Goal: Check status: Check status

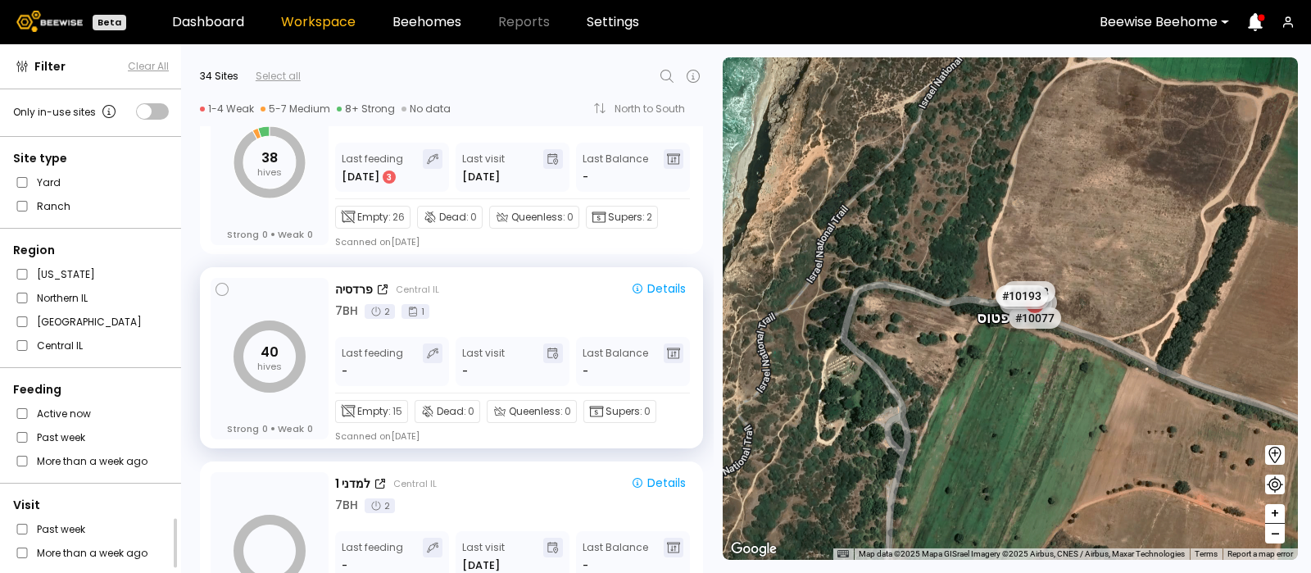
scroll to position [1810, 0]
click at [349, 282] on div "פרדסיה" at bounding box center [354, 290] width 38 height 17
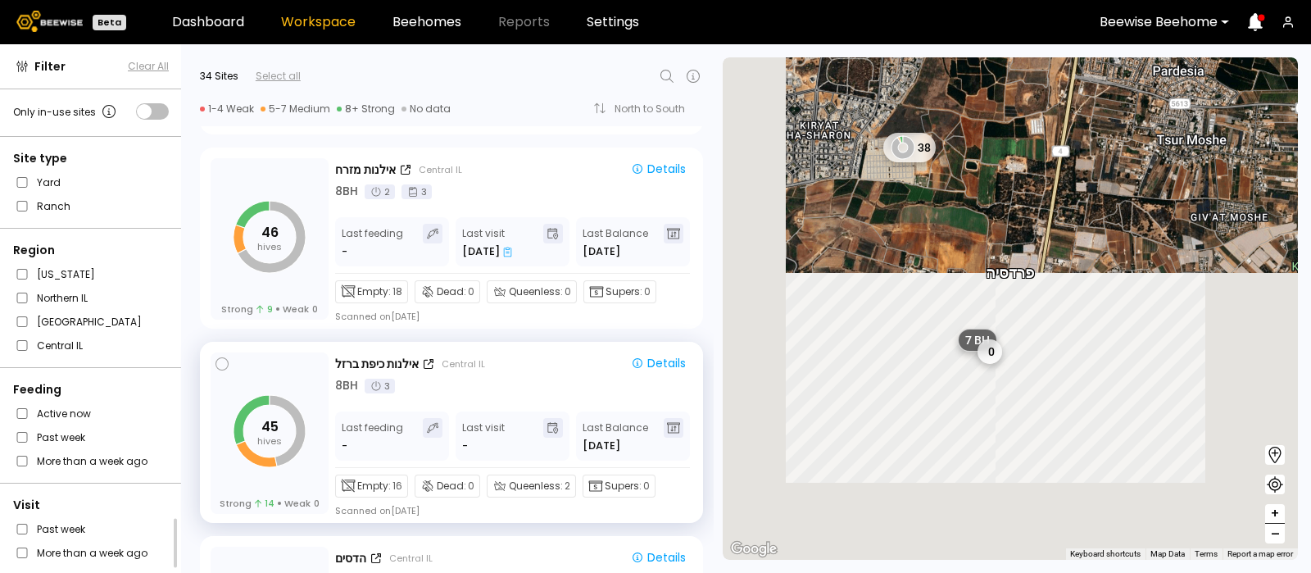
scroll to position [2304, 0]
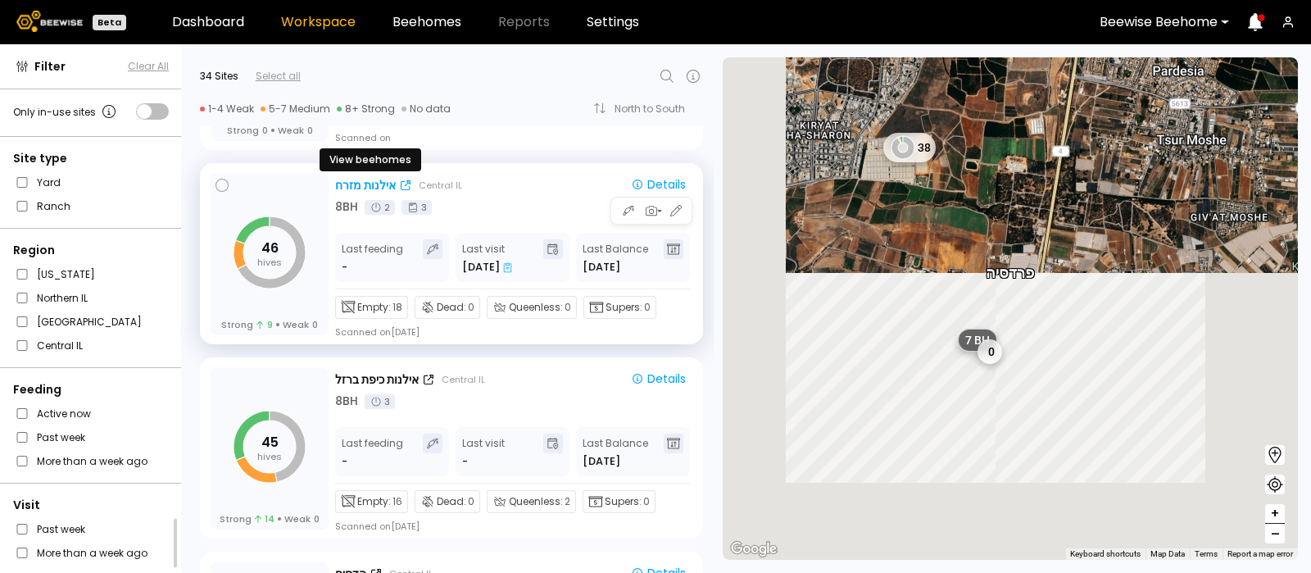
click at [354, 178] on div "אילנות מזרח" at bounding box center [365, 185] width 61 height 17
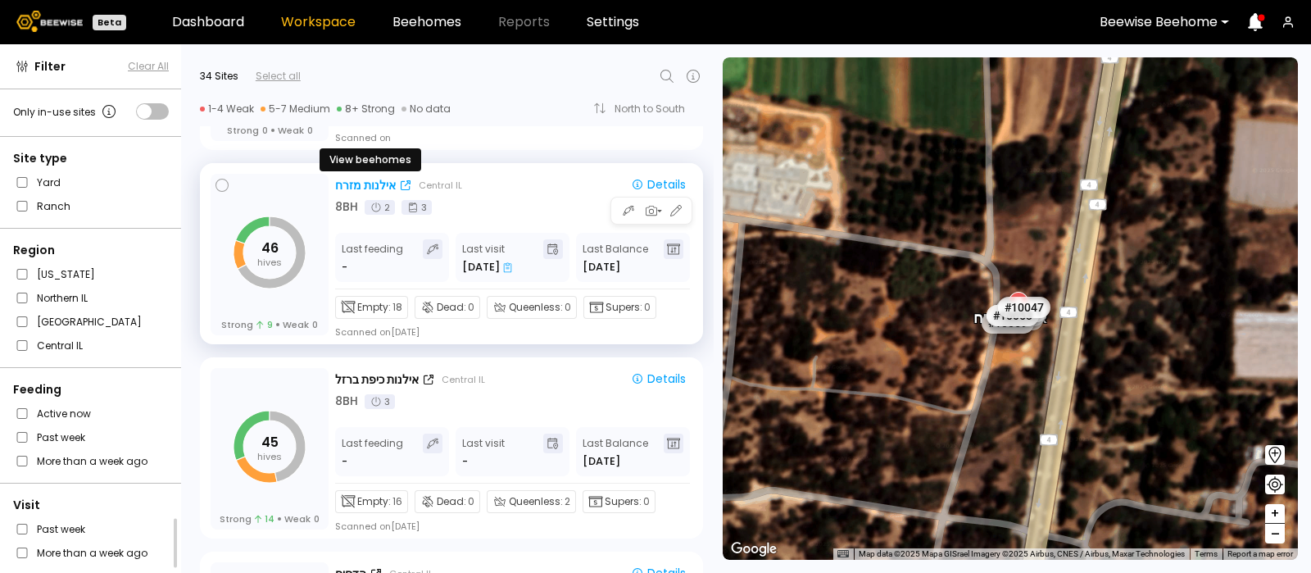
click at [352, 180] on div "אילנות מזרח" at bounding box center [365, 185] width 61 height 17
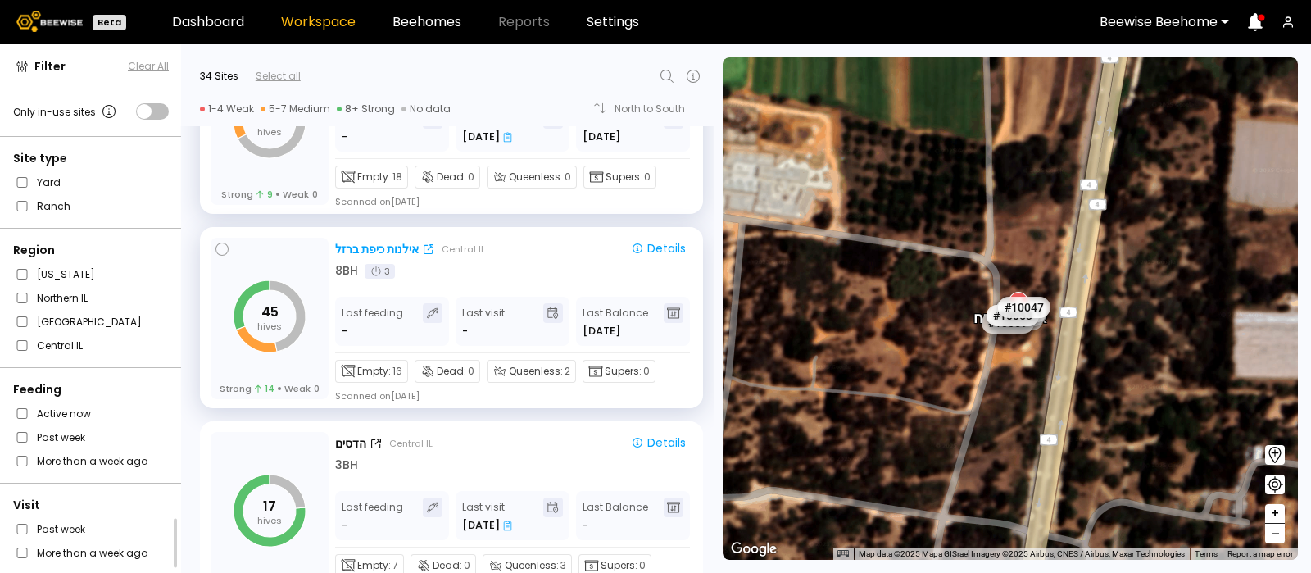
scroll to position [2435, 0]
click at [369, 240] on div "אילנות כיפת ברזל" at bounding box center [377, 248] width 84 height 17
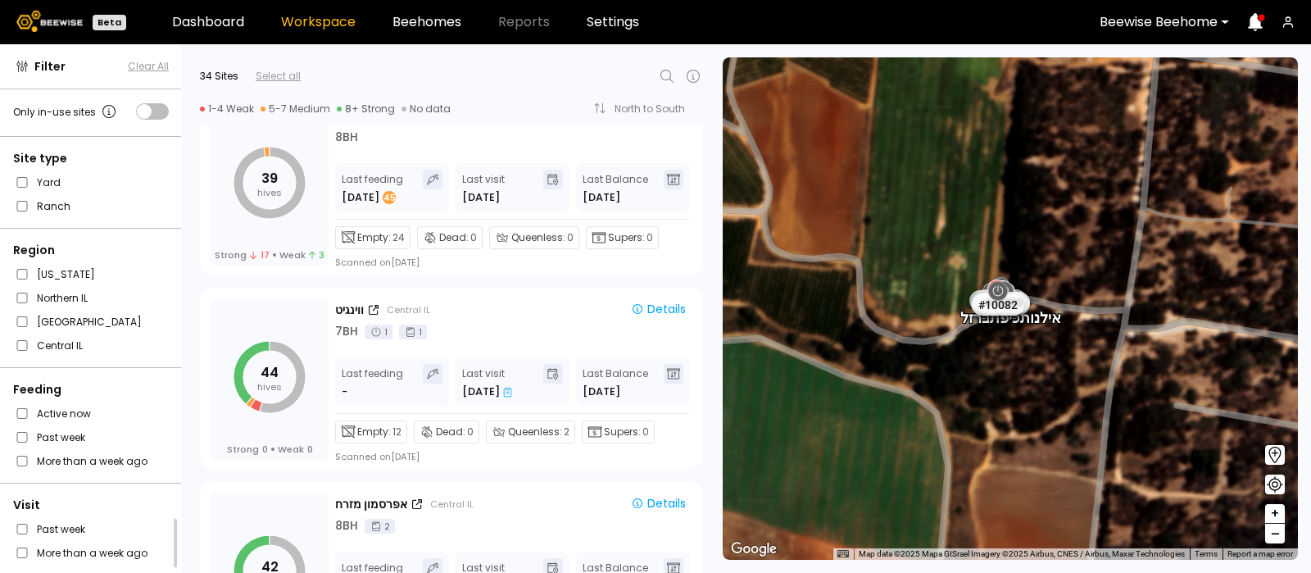
scroll to position [3733, 0]
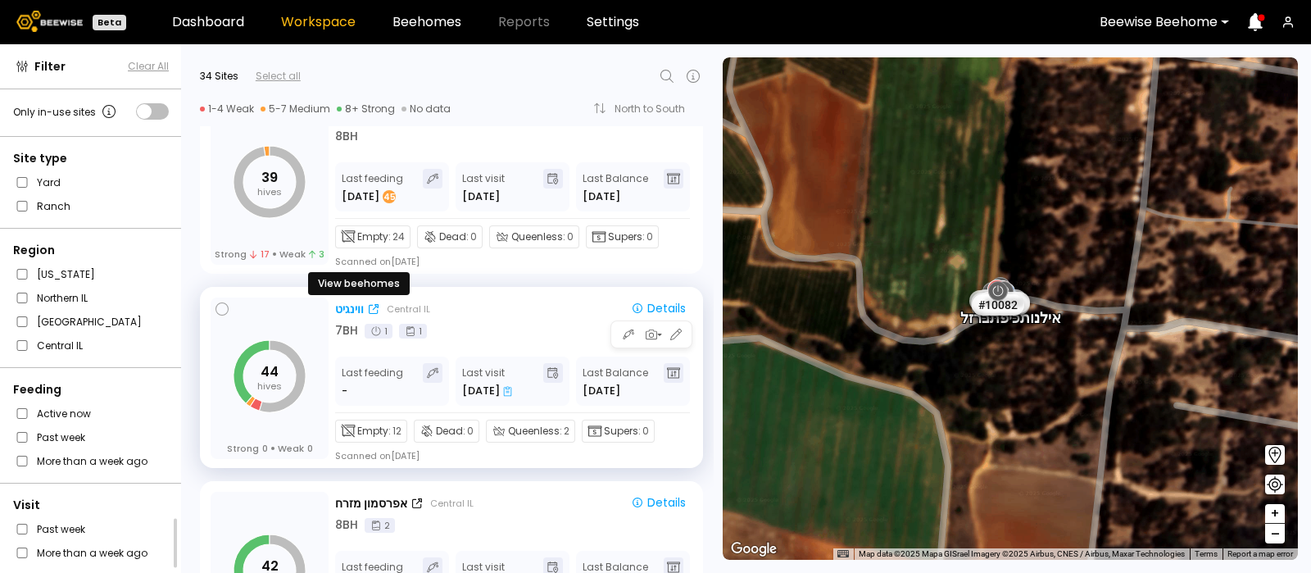
click at [352, 302] on div "ווינגיט" at bounding box center [349, 309] width 29 height 17
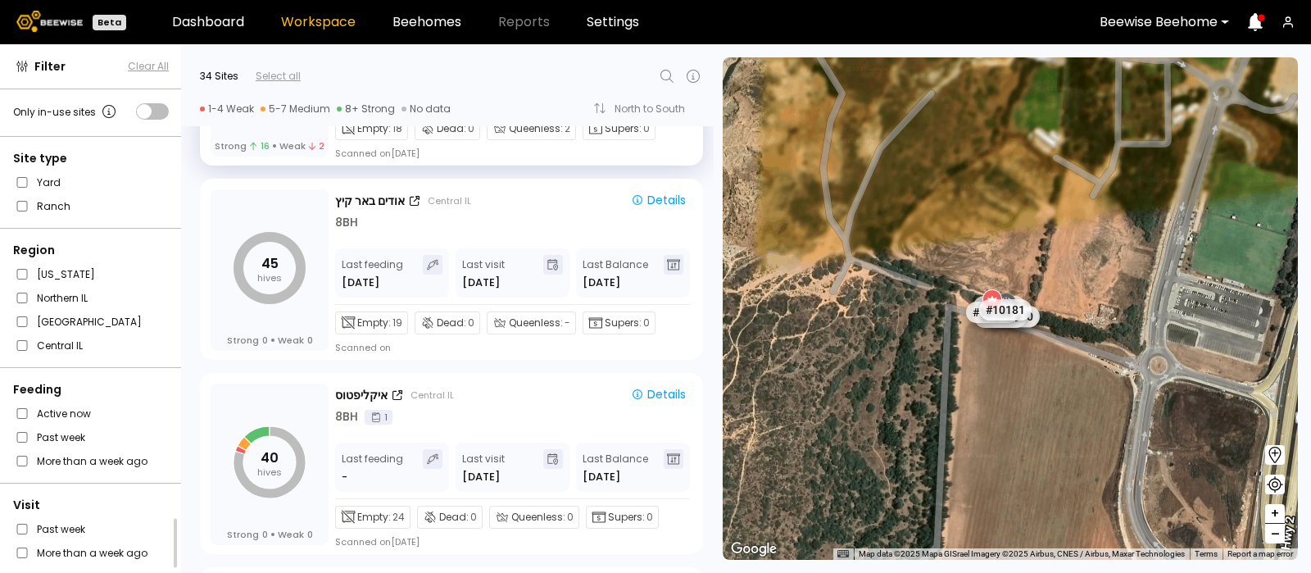
scroll to position [4625, 0]
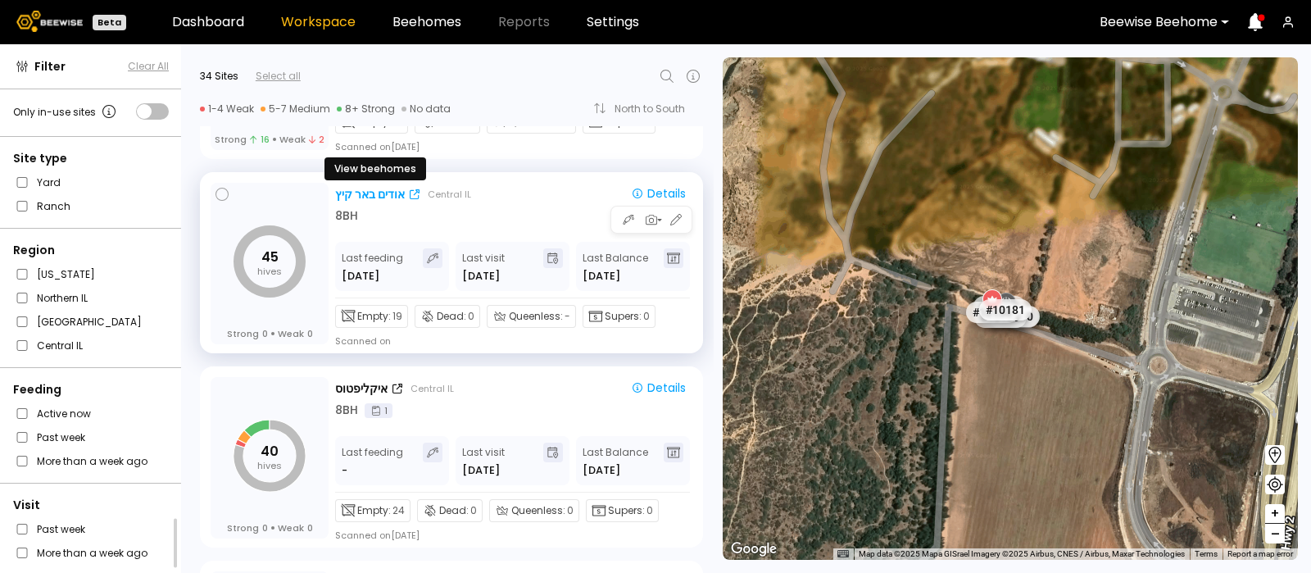
click at [371, 192] on div "אודים באר קיץ" at bounding box center [370, 194] width 70 height 17
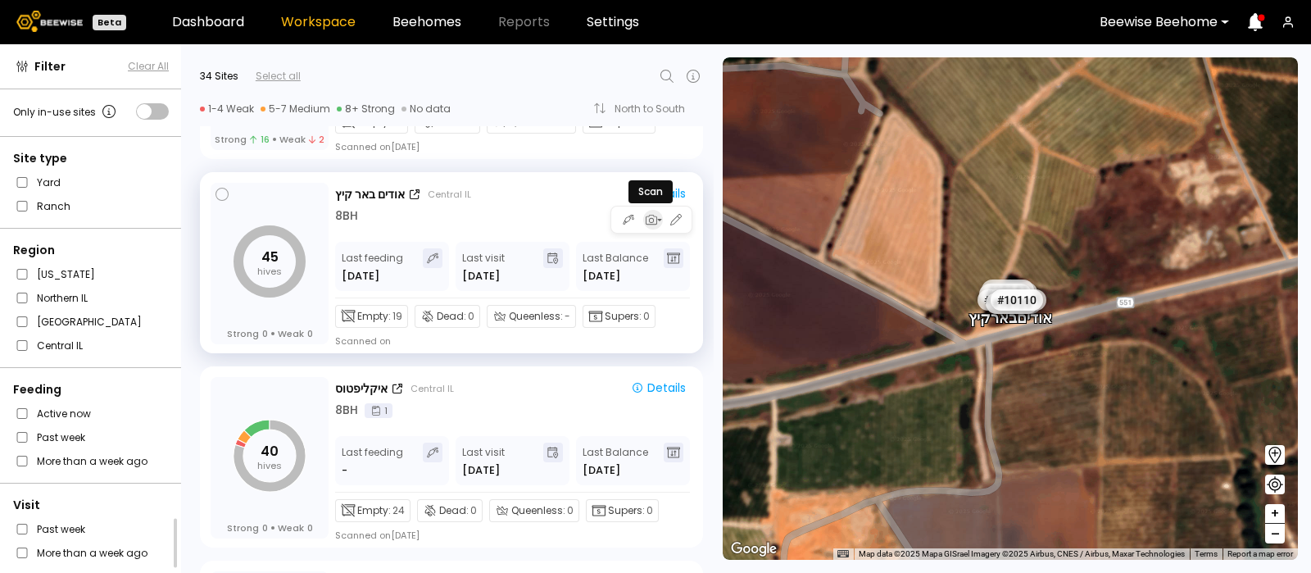
click at [651, 213] on icon "button" at bounding box center [650, 219] width 15 height 15
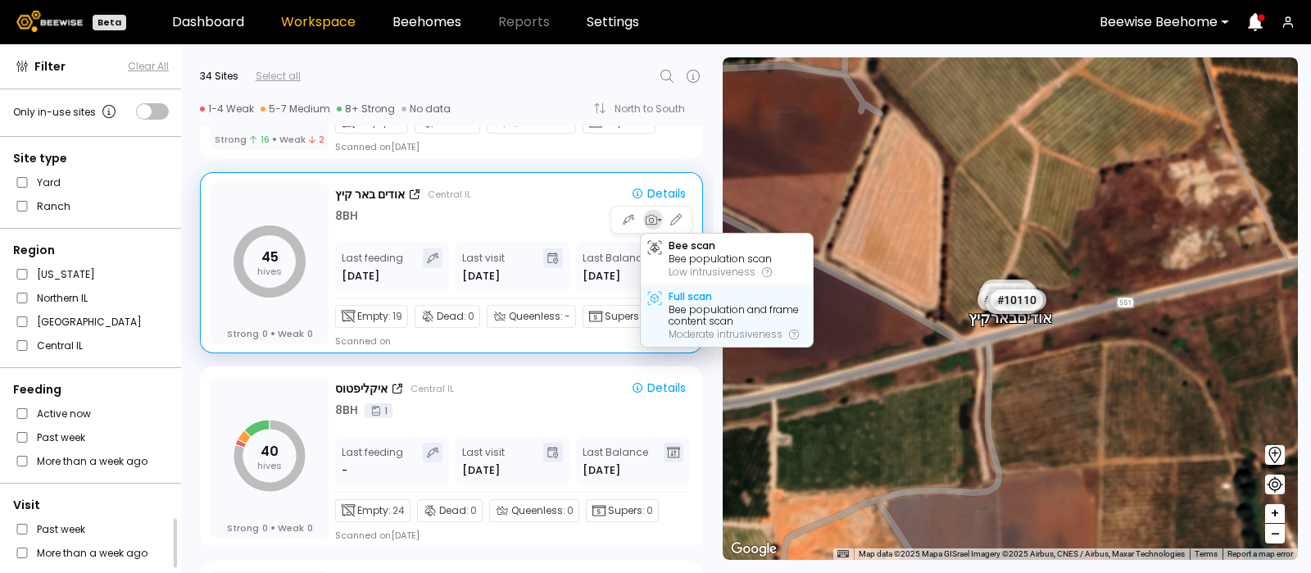
click at [681, 307] on div "Bee population and frame content scan" at bounding box center [738, 315] width 138 height 23
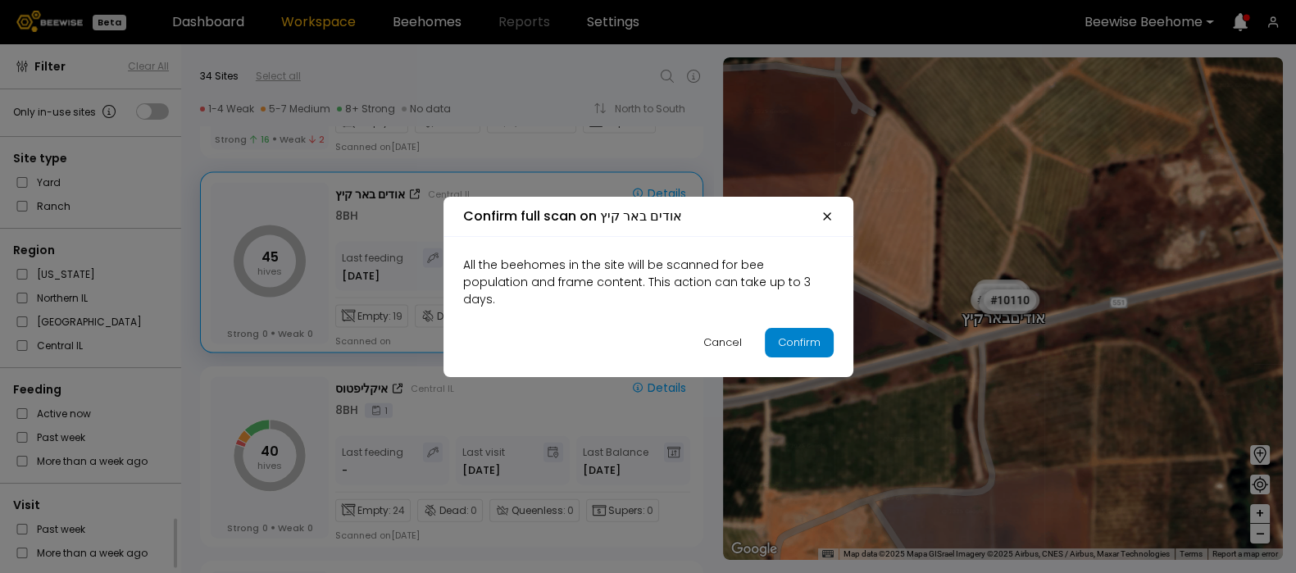
click at [797, 328] on button "Confirm" at bounding box center [799, 343] width 69 height 30
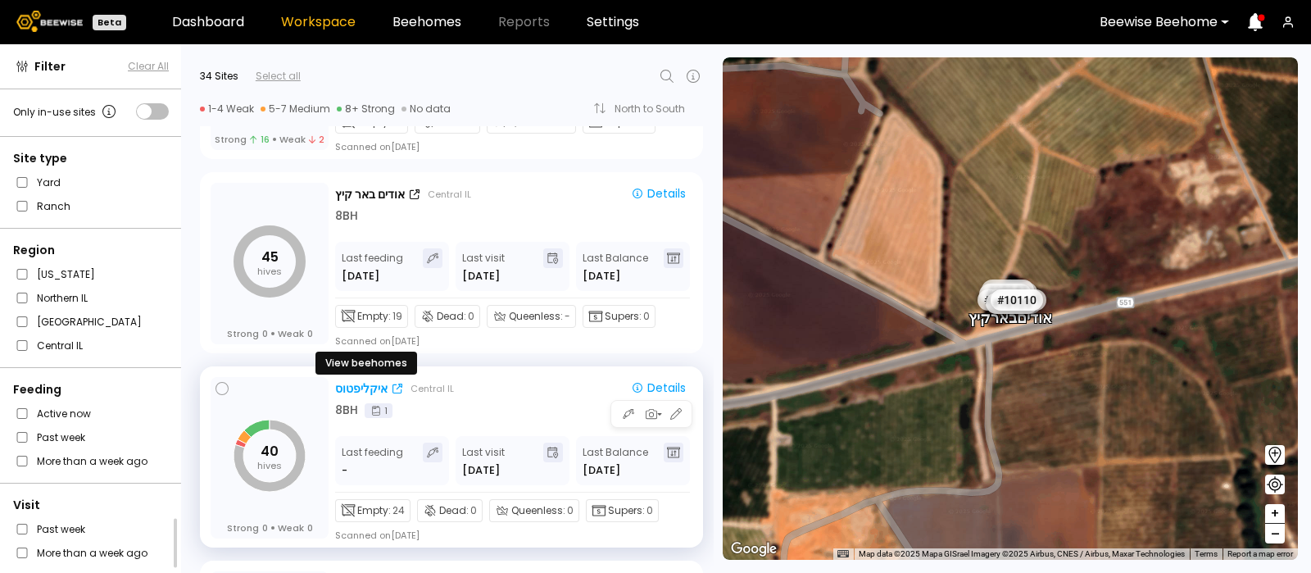
click at [352, 389] on div "איקליפטוס" at bounding box center [361, 388] width 52 height 17
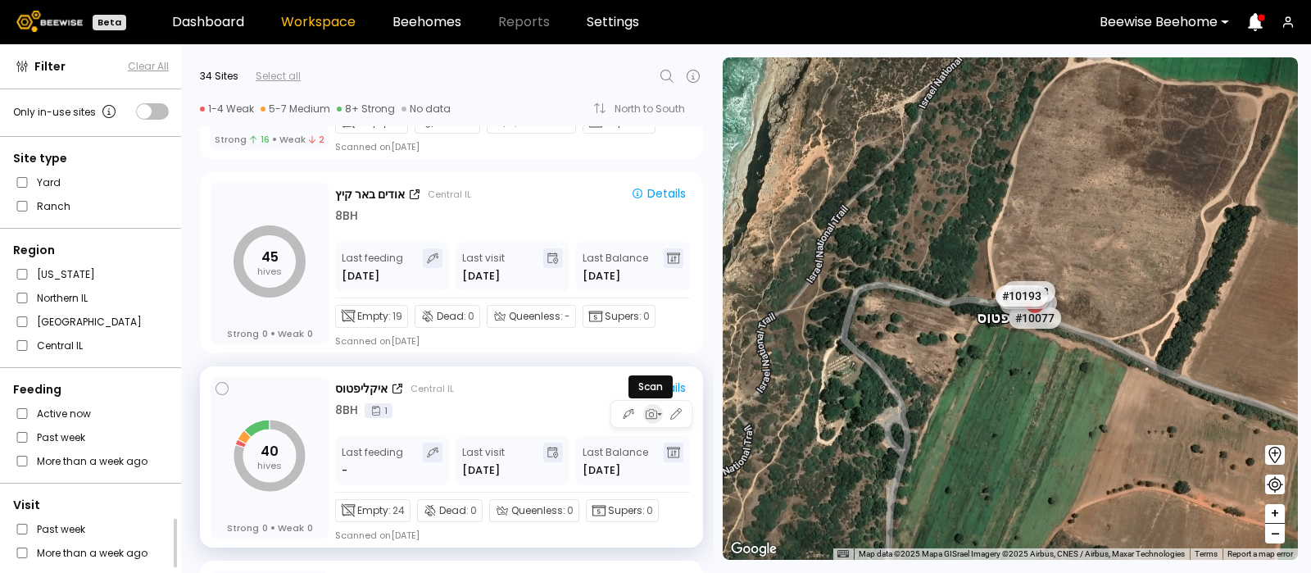
click at [647, 413] on icon "button" at bounding box center [651, 414] width 11 height 10
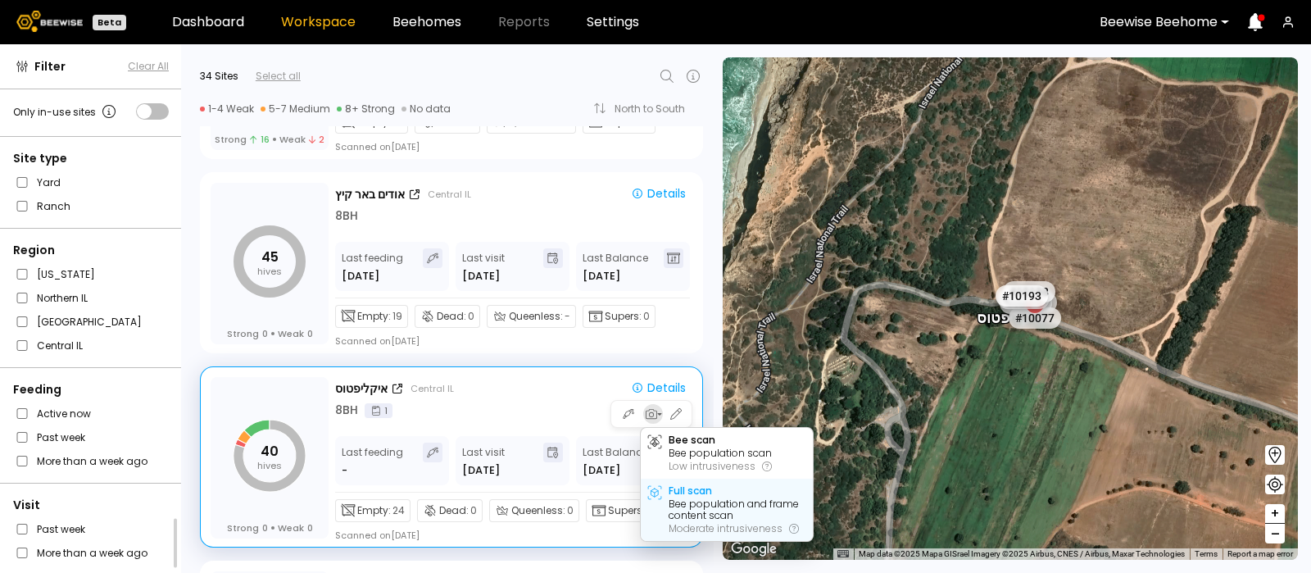
click at [688, 489] on div "Full scan" at bounding box center [690, 490] width 43 height 11
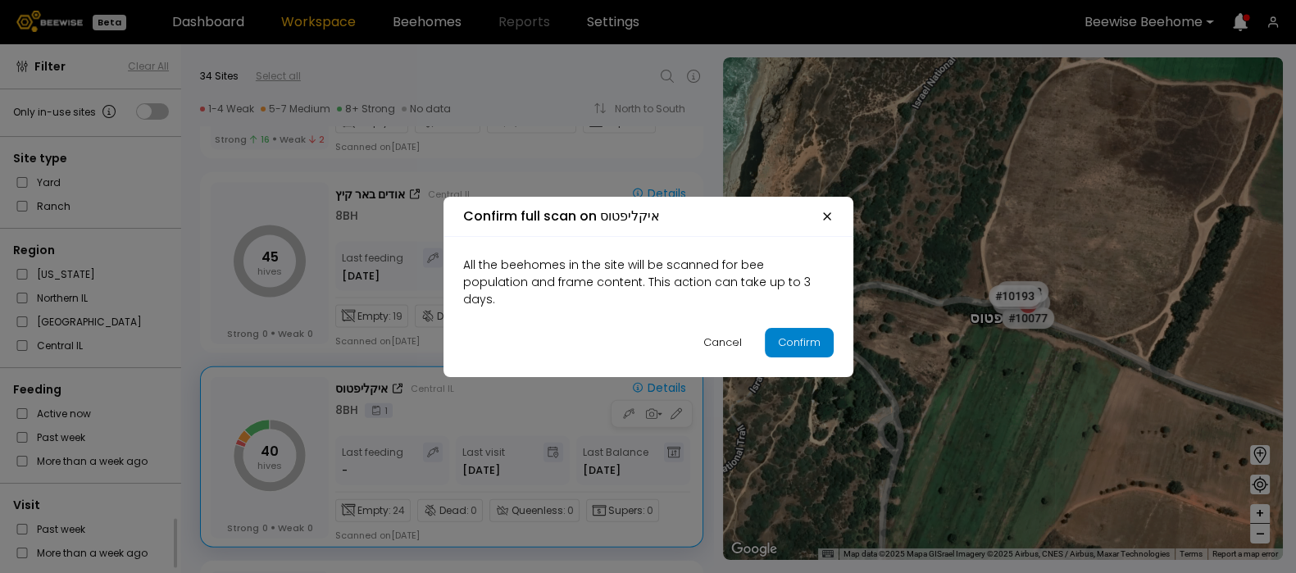
click at [800, 341] on div "Confirm" at bounding box center [799, 342] width 43 height 16
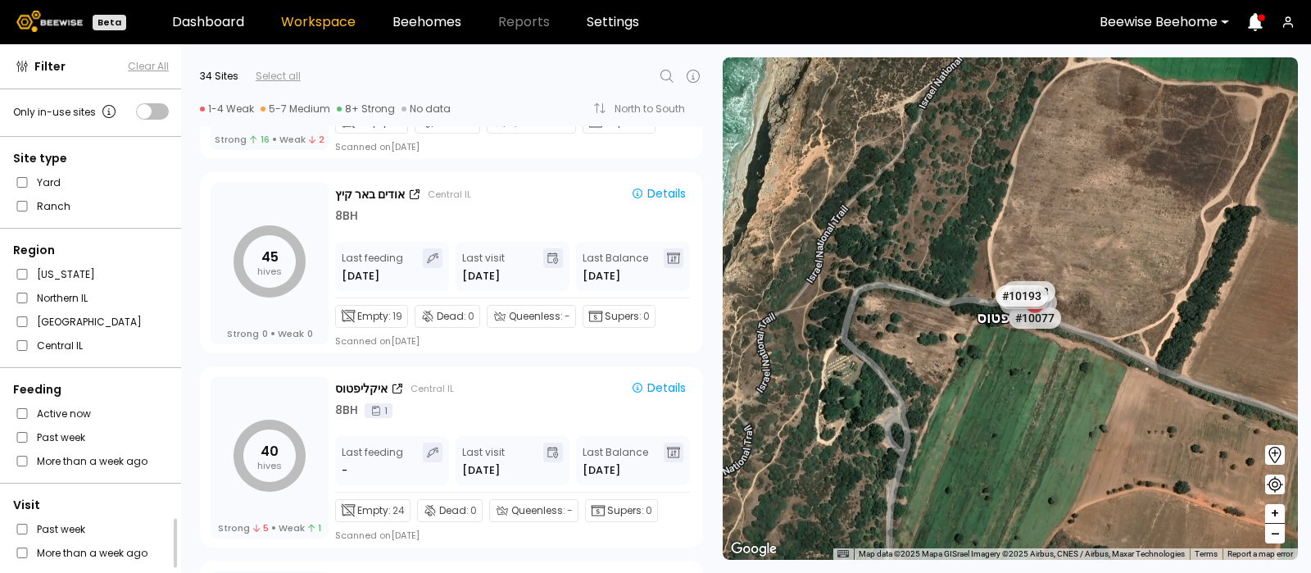
click at [715, 313] on div "← Move left → Move right ↑ Move up ↓ Move down + Zoom in - Zoom out Home Jump l…" at bounding box center [1012, 308] width 598 height 529
click at [706, 370] on div "40 hives Strong 5 Weak 1 איקליפטוס Central IL Details 8 BH 1 Last feeding - Las…" at bounding box center [446, 453] width 533 height 194
click at [716, 338] on div "← Move left → Move right ↑ Move up ↓ Move down + Zoom in - Zoom out Home Jump l…" at bounding box center [1012, 308] width 598 height 529
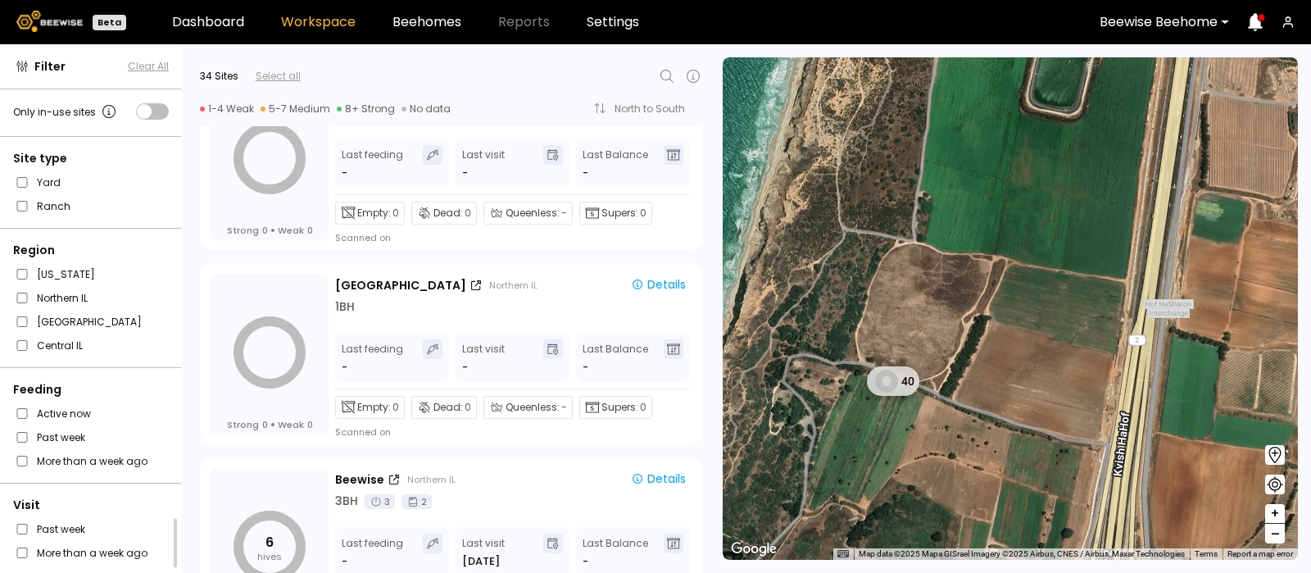
scroll to position [69, 0]
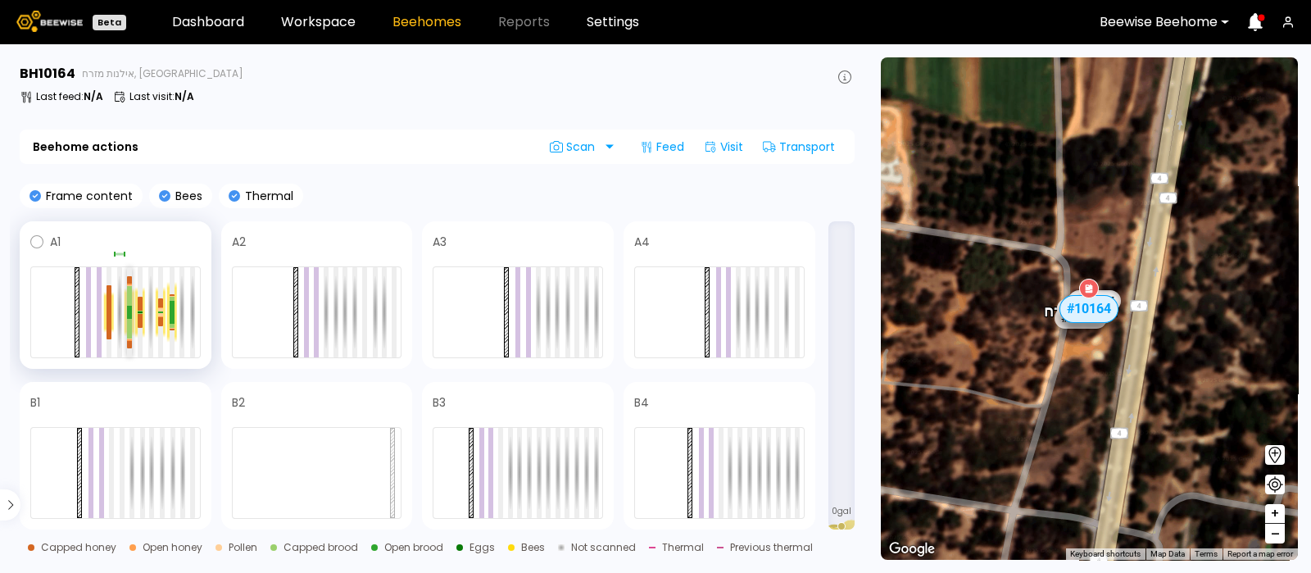
click at [127, 317] on div at bounding box center [129, 315] width 5 height 7
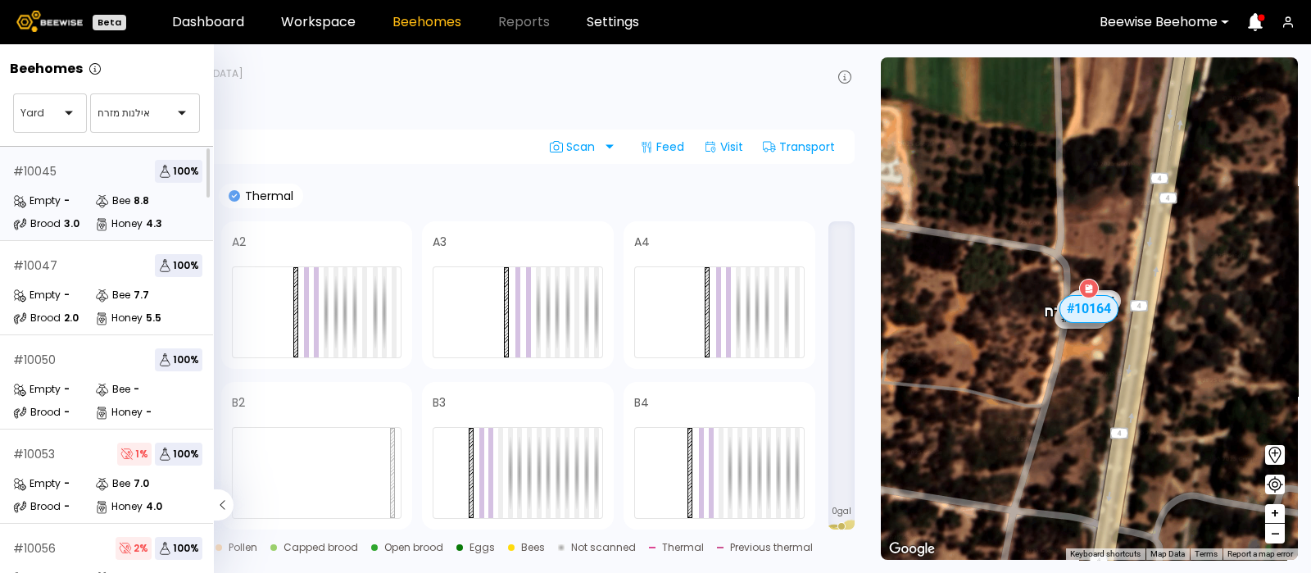
click at [79, 186] on div "# 10045 100 % Empty - Bee 8.8 Brood 3.0 Honey 4.3" at bounding box center [108, 194] width 216 height 94
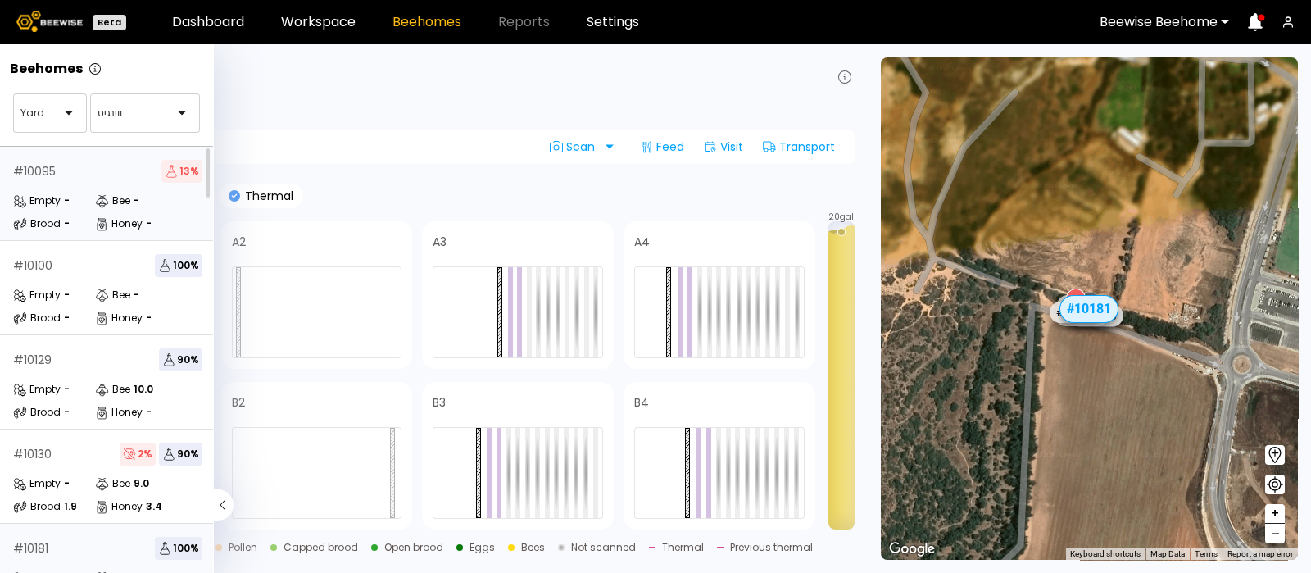
click at [79, 173] on div "# 10095 13 %" at bounding box center [107, 171] width 189 height 23
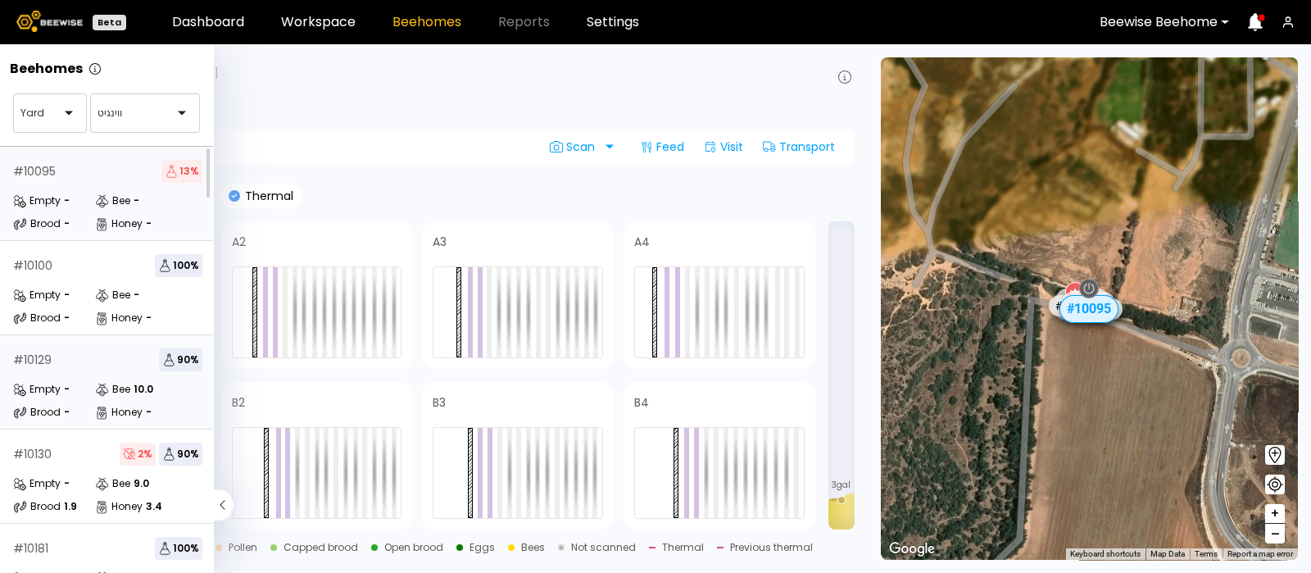
click at [53, 370] on div "# 10129 90 % Empty - Bee 10.0 Brood - Honey -" at bounding box center [108, 382] width 216 height 94
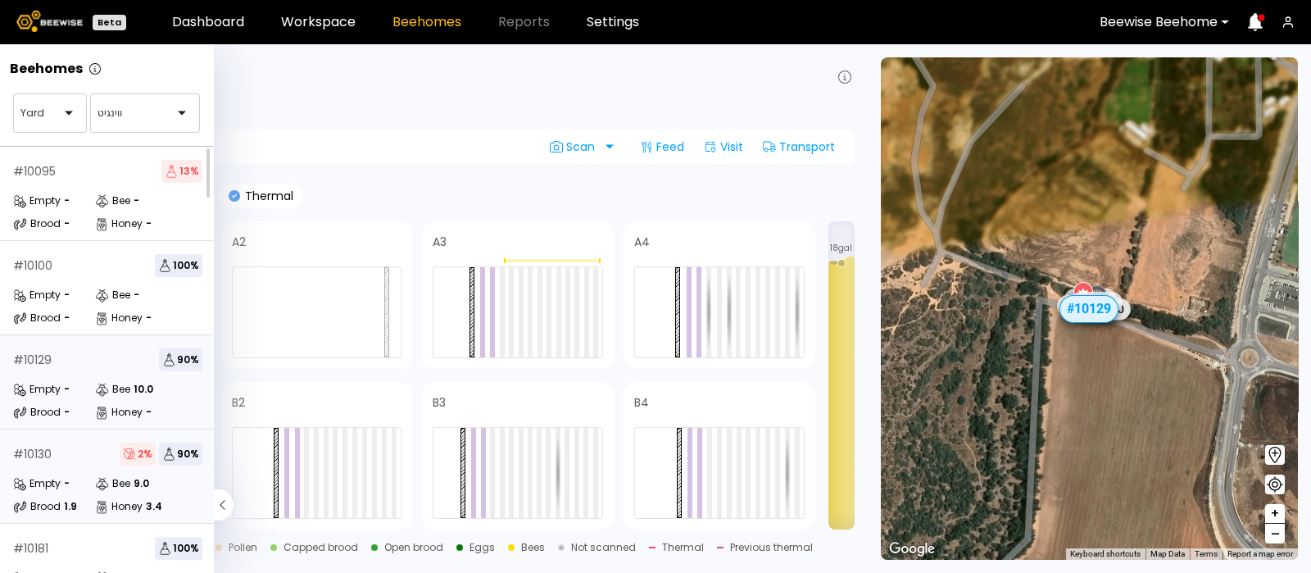
click at [47, 476] on div "Empty" at bounding box center [37, 483] width 48 height 16
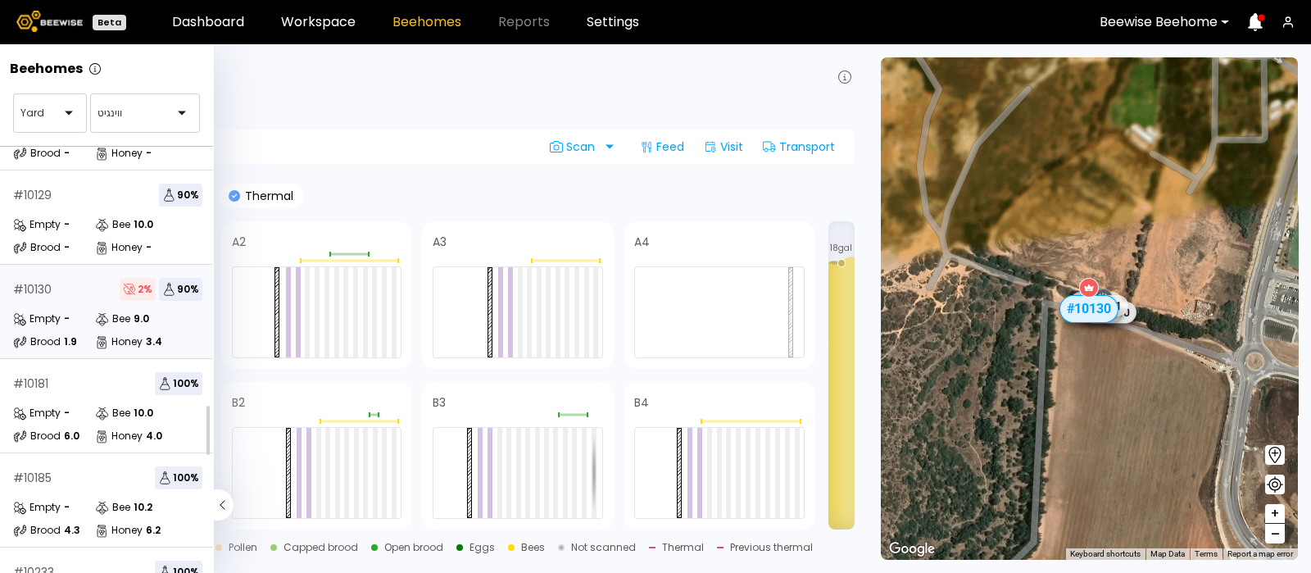
scroll to position [200, 0]
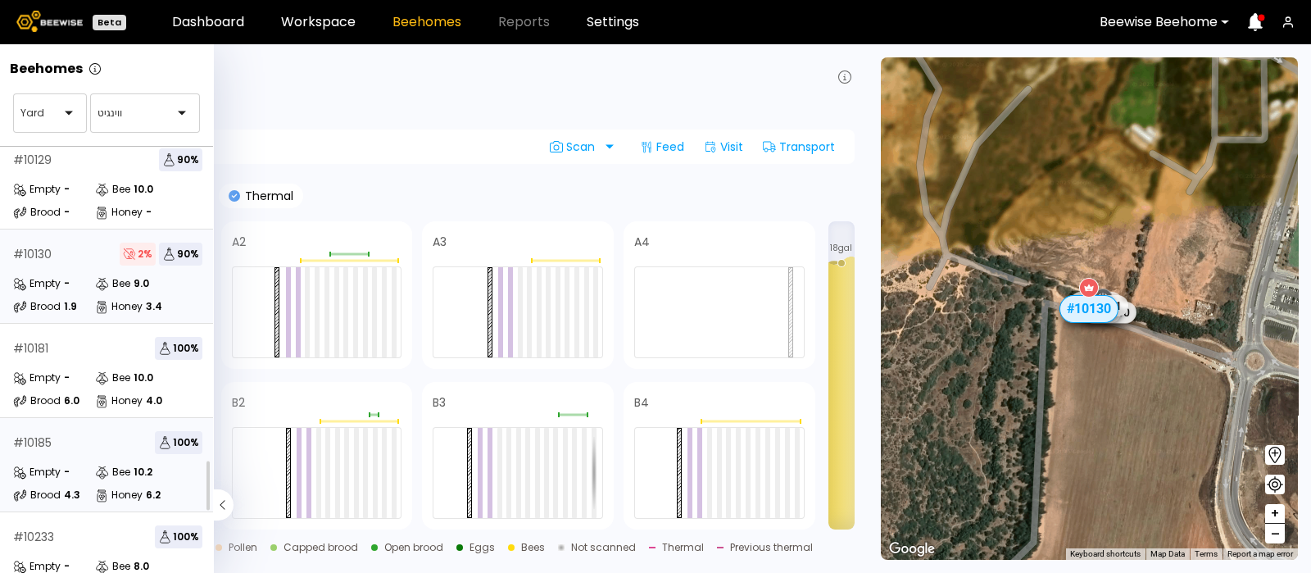
click at [37, 443] on div "# 10185" at bounding box center [32, 442] width 39 height 11
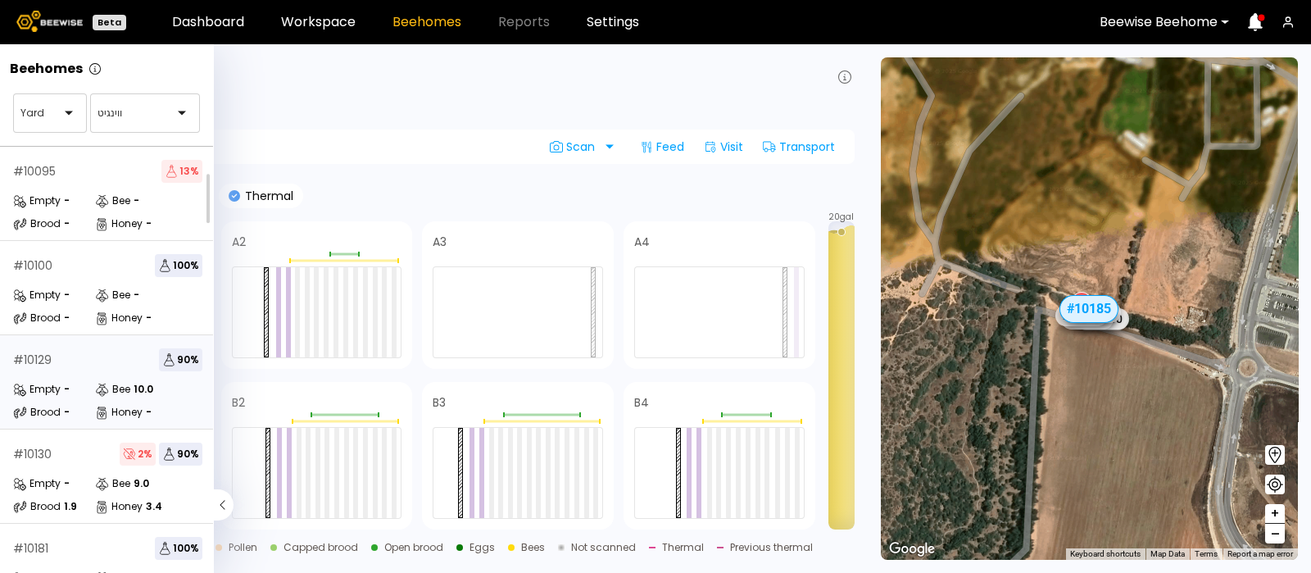
scroll to position [242, 0]
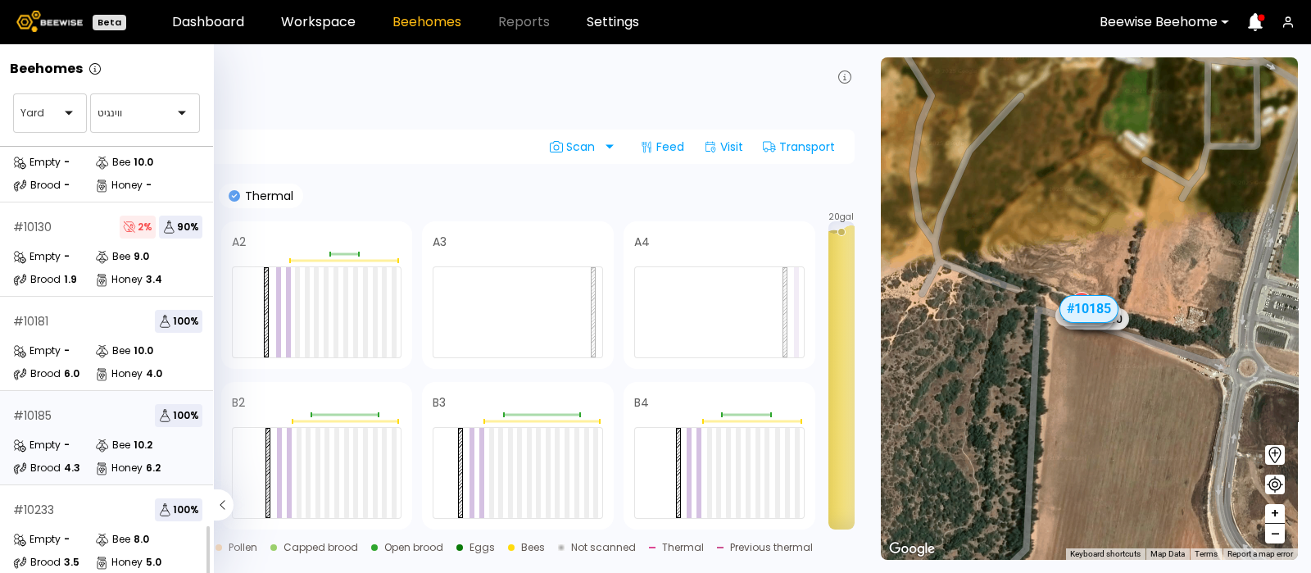
click at [64, 418] on div "# 10185 100 % Empty - Bee 10.2 Brood 4.3 Honey 6.2" at bounding box center [108, 438] width 216 height 94
click at [92, 320] on div "# 10181 100 % Empty - Bee 10.0 Brood 6.0 Honey 4.0" at bounding box center [108, 344] width 216 height 94
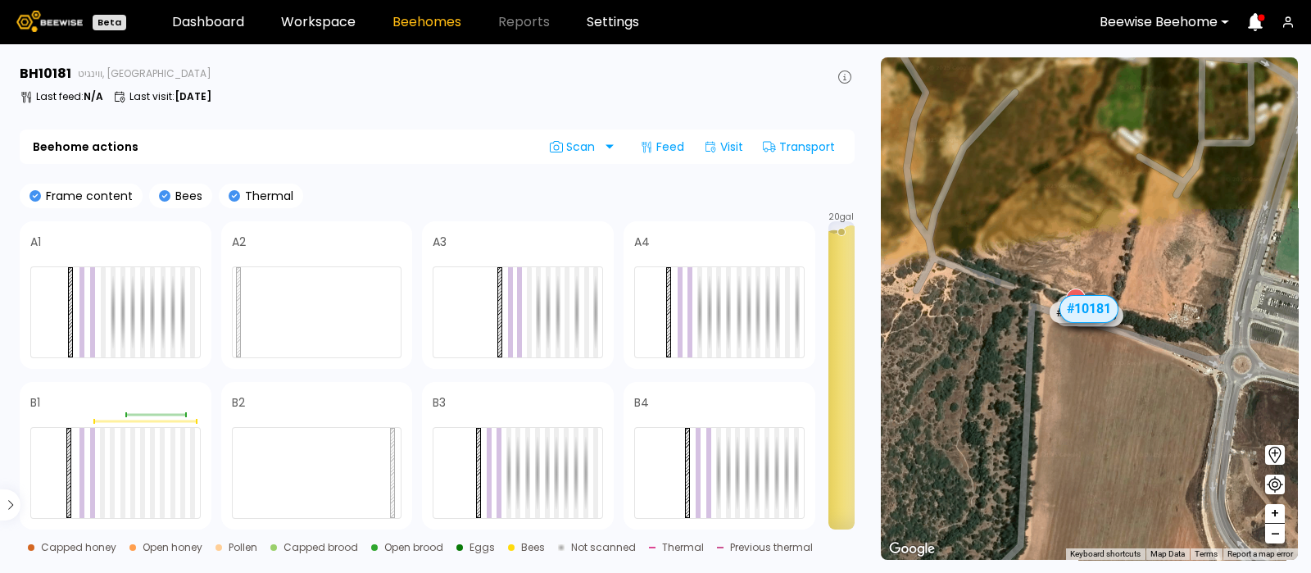
scroll to position [197, 0]
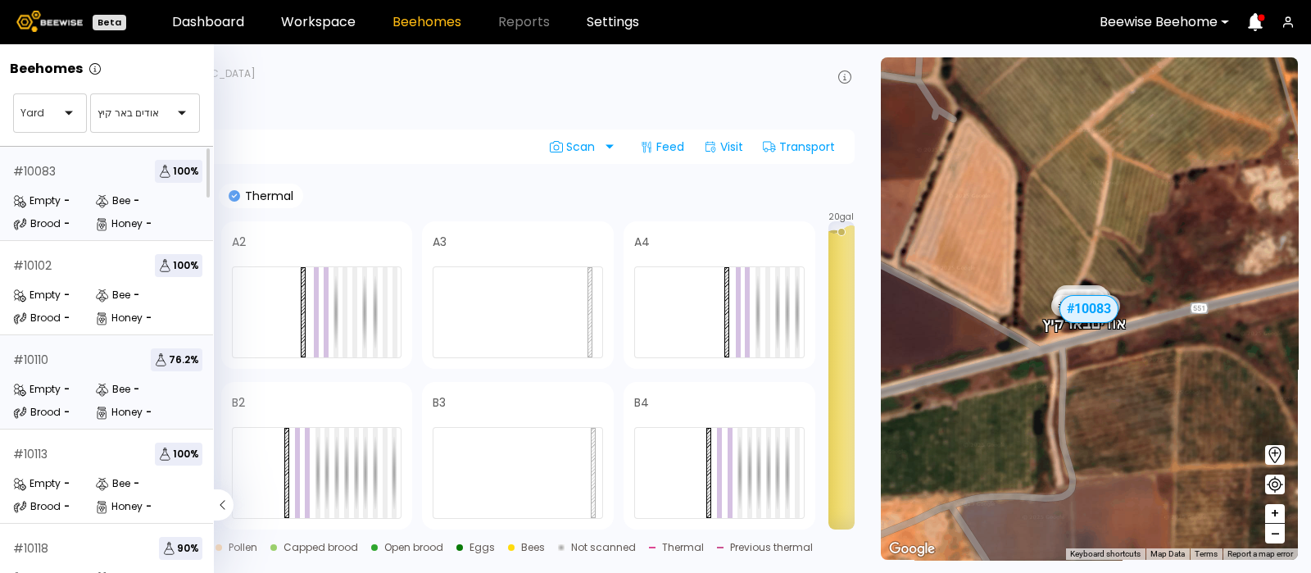
click at [33, 374] on div "# 10110 76.2 % Empty - Bee - Brood - Honey -" at bounding box center [108, 382] width 216 height 94
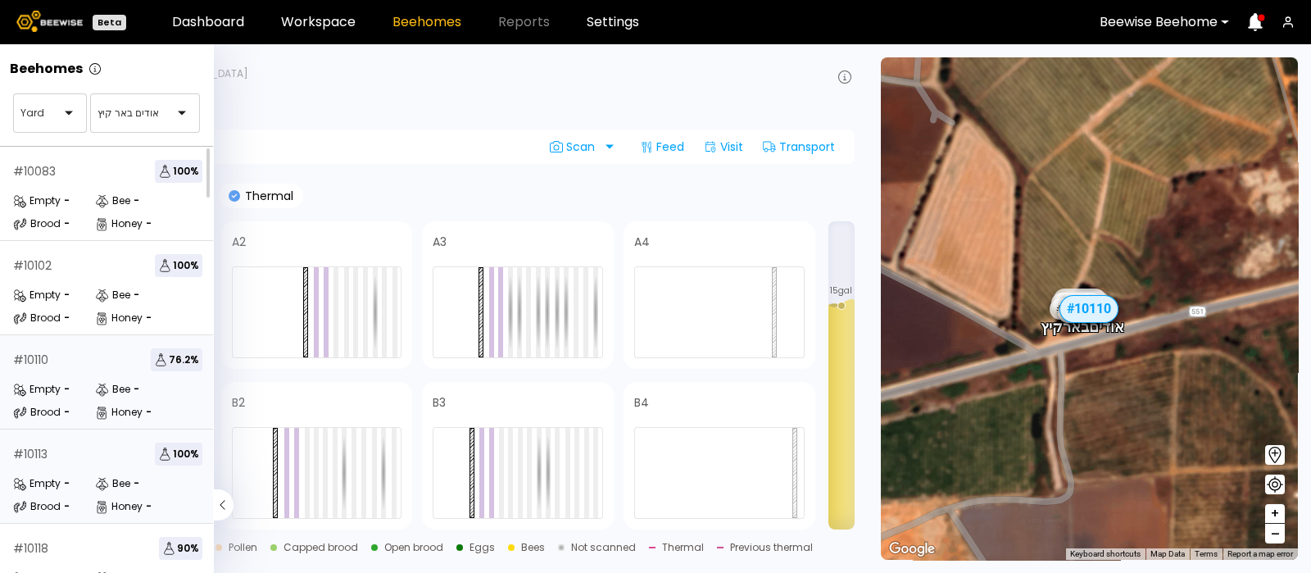
click at [33, 455] on div "# 10113" at bounding box center [30, 453] width 34 height 11
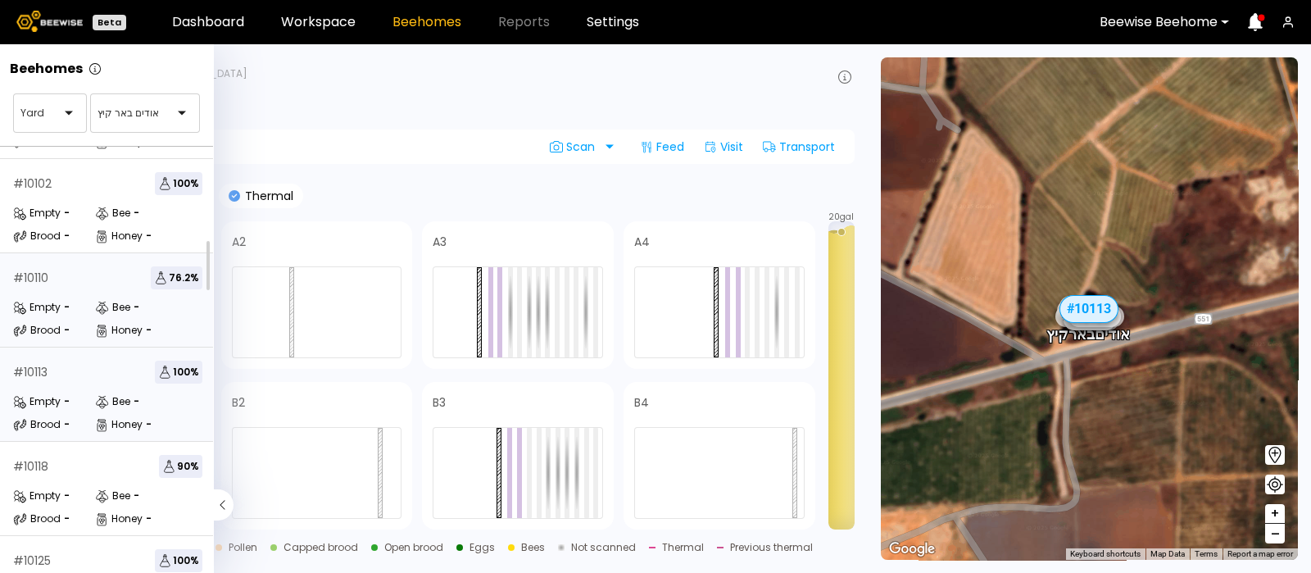
scroll to position [79, 0]
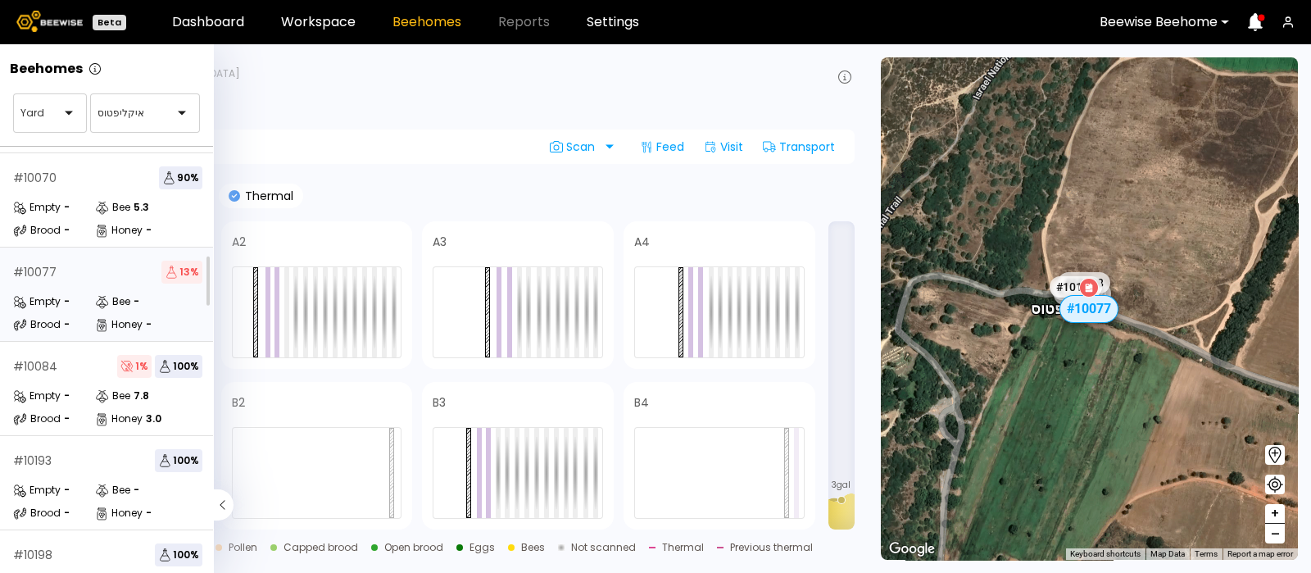
scroll to position [74, 0]
